Goal: Learn about a topic

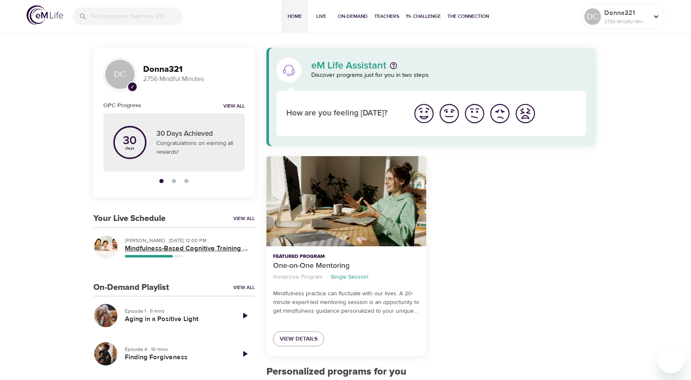
click at [157, 249] on h5 "Mindfulness-Based Cognitive Training (MBCT)" at bounding box center [186, 248] width 123 height 9
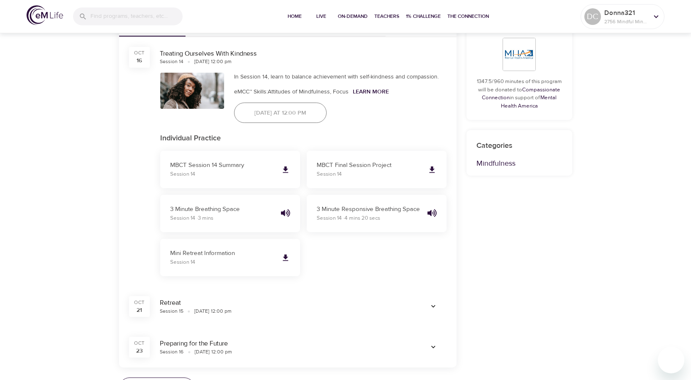
scroll to position [456, 0]
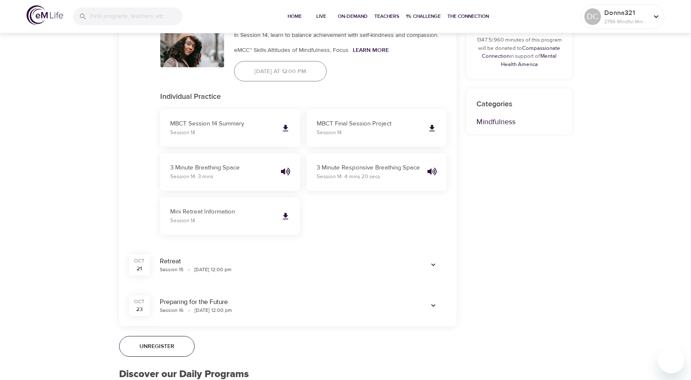
click at [430, 262] on icon "button" at bounding box center [433, 264] width 8 height 8
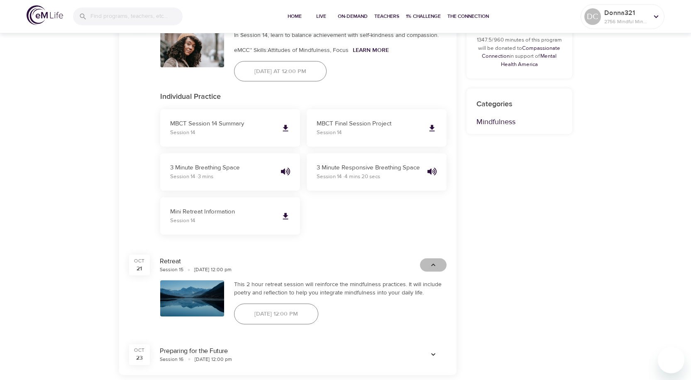
click at [433, 264] on icon "button" at bounding box center [433, 264] width 4 height 2
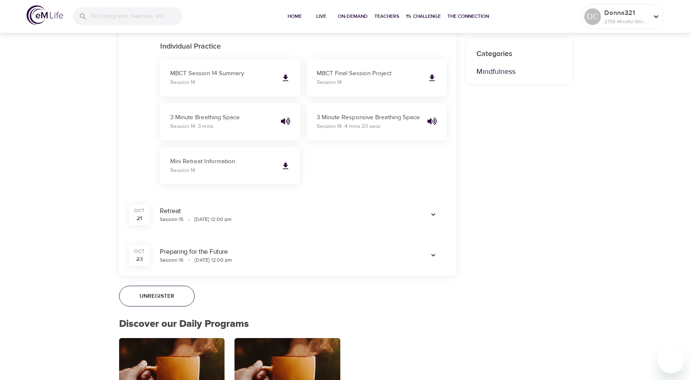
scroll to position [379, 0]
